Goal: Information Seeking & Learning: Find specific fact

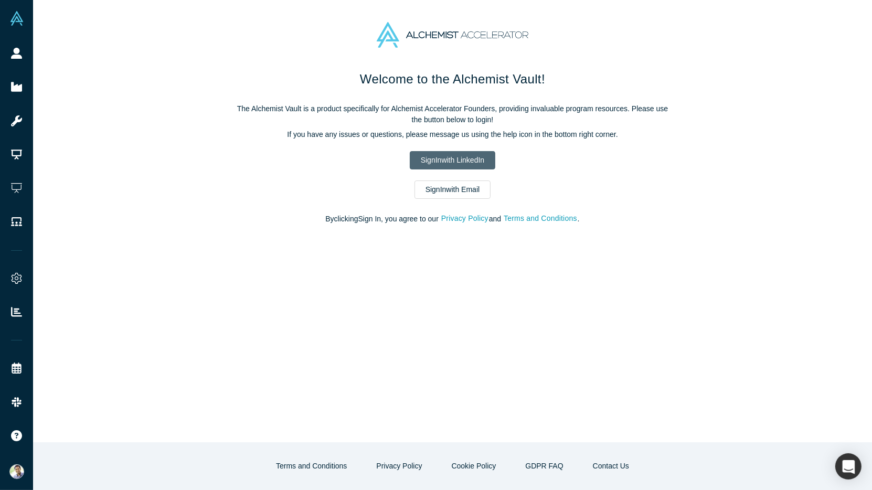
click at [444, 159] on link "Sign In with LinkedIn" at bounding box center [453, 160] width 86 height 18
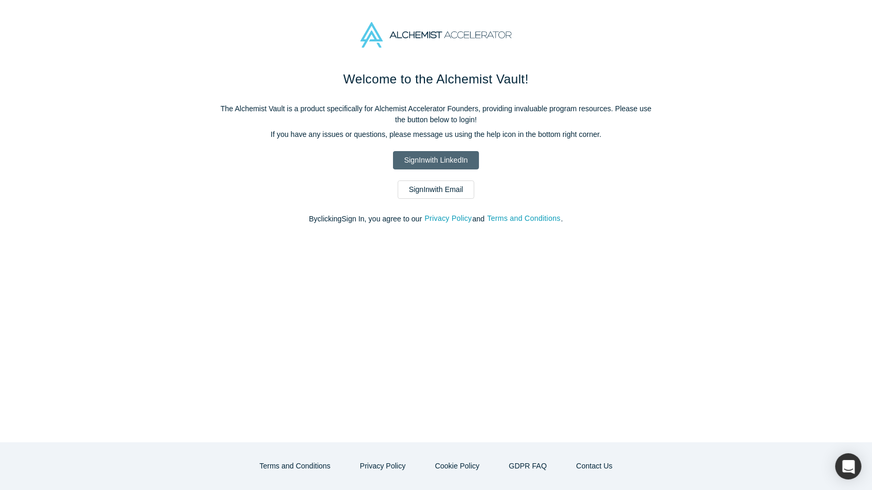
click at [408, 159] on link "Sign In with LinkedIn" at bounding box center [436, 160] width 86 height 18
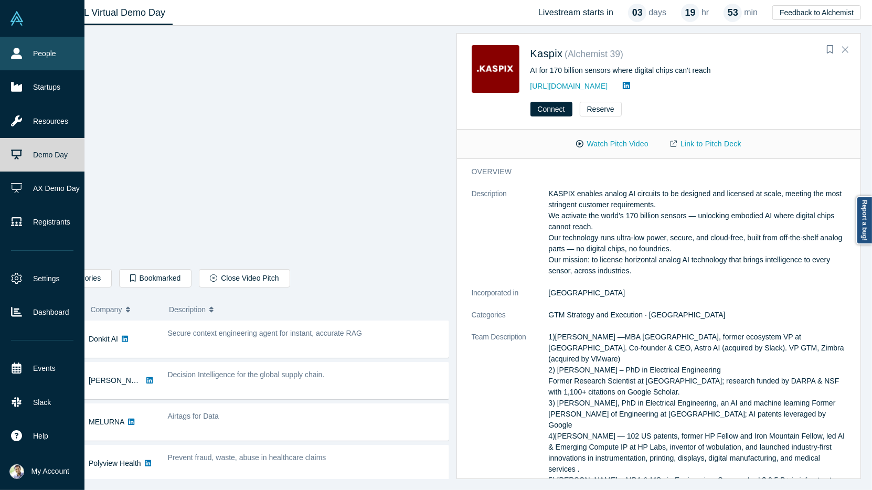
click at [25, 66] on link "People" at bounding box center [42, 54] width 85 height 34
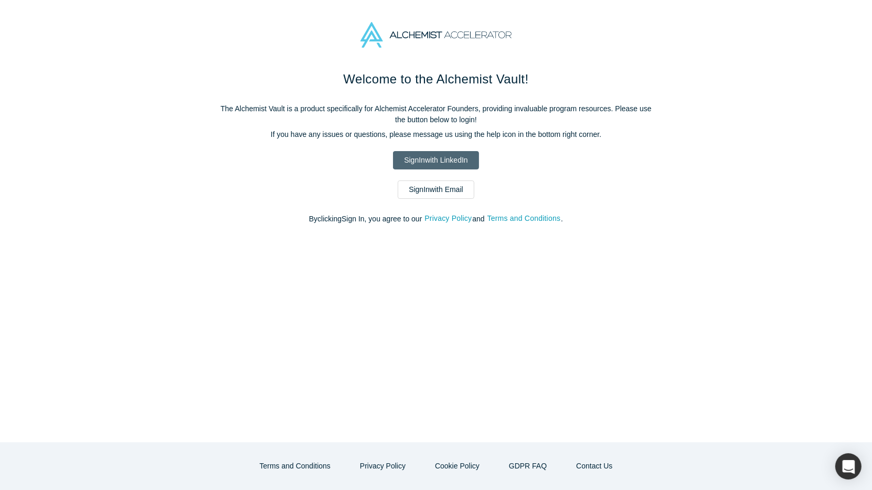
click at [428, 161] on link "Sign In with LinkedIn" at bounding box center [436, 160] width 86 height 18
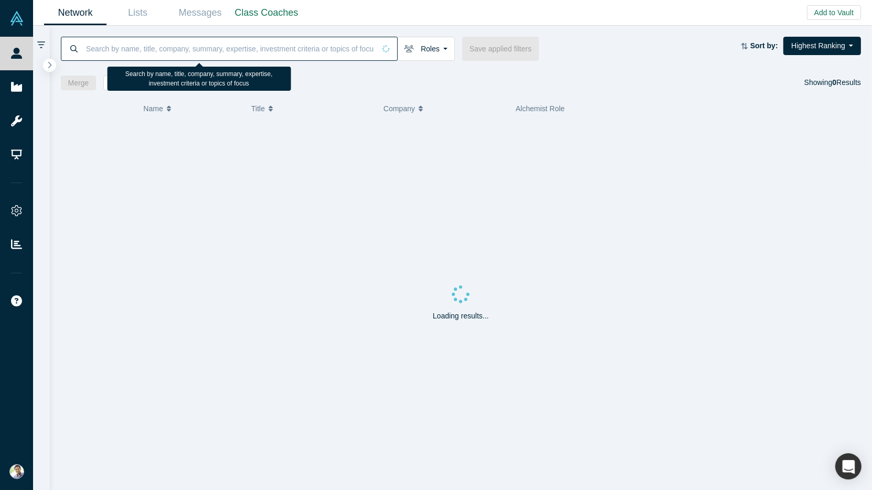
click at [211, 51] on input at bounding box center [230, 48] width 290 height 25
paste input "Deep S."
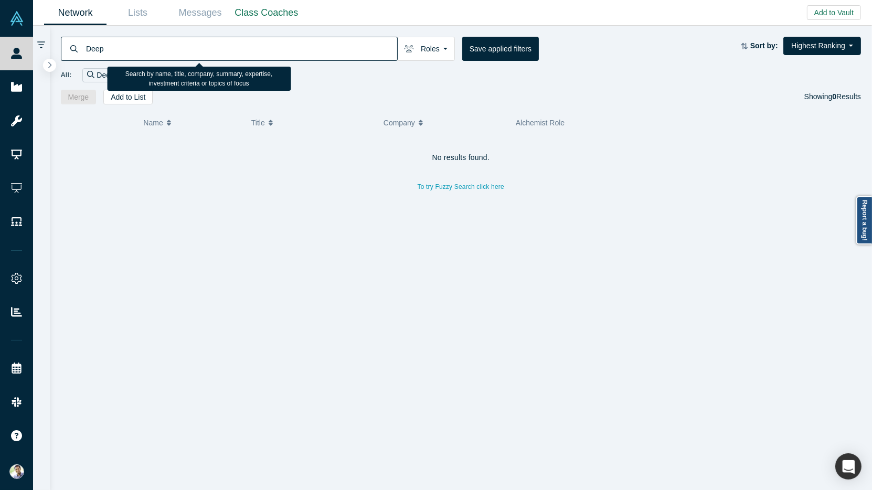
type input "Deep"
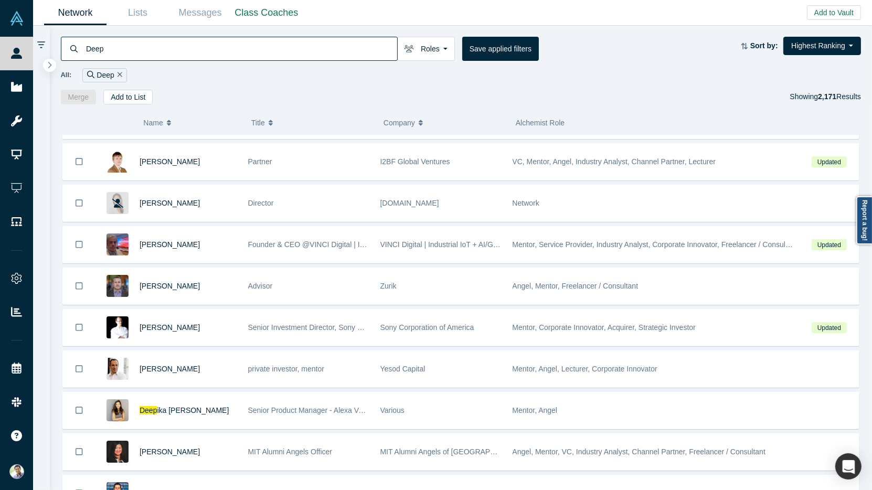
scroll to position [2980, 0]
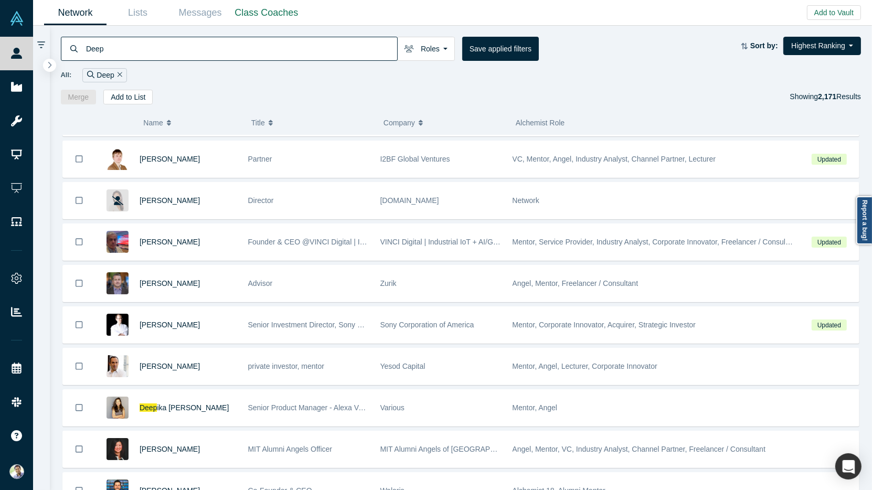
click at [167, 124] on icon "button" at bounding box center [169, 122] width 4 height 7
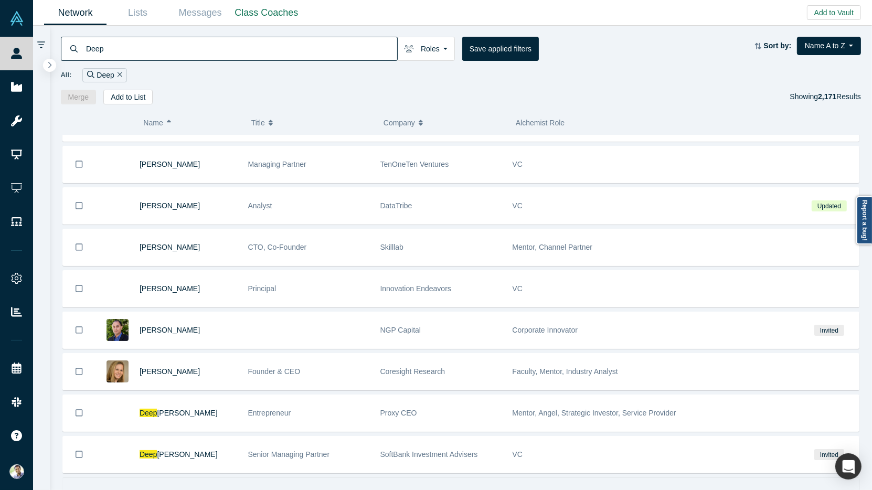
scroll to position [21516, 0]
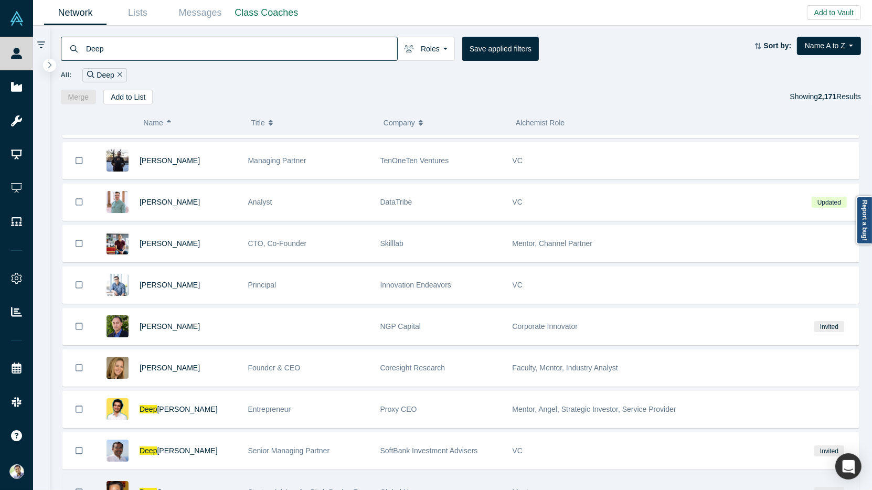
click at [157, 488] on span "S." at bounding box center [160, 492] width 7 height 8
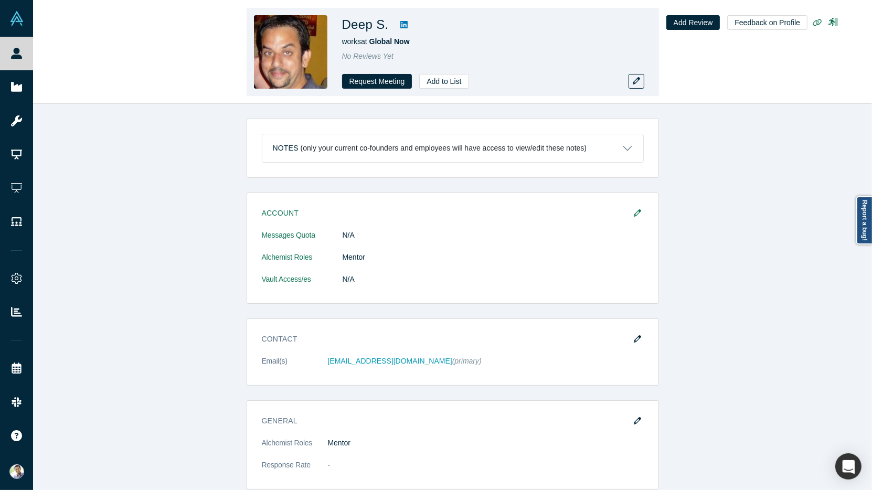
click at [402, 29] on link at bounding box center [404, 24] width 16 height 13
